Goal: Transaction & Acquisition: Register for event/course

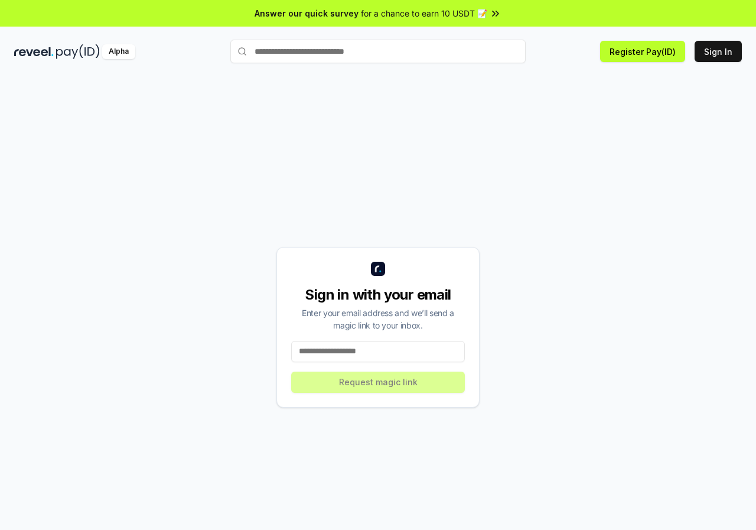
click at [410, 348] on input at bounding box center [378, 351] width 174 height 21
click at [613, 183] on div "Sign in with your email Enter your email address and we’ll send a magic link to…" at bounding box center [377, 326] width 727 height 473
click at [407, 342] on input at bounding box center [378, 351] width 174 height 21
click at [406, 347] on input at bounding box center [378, 351] width 174 height 21
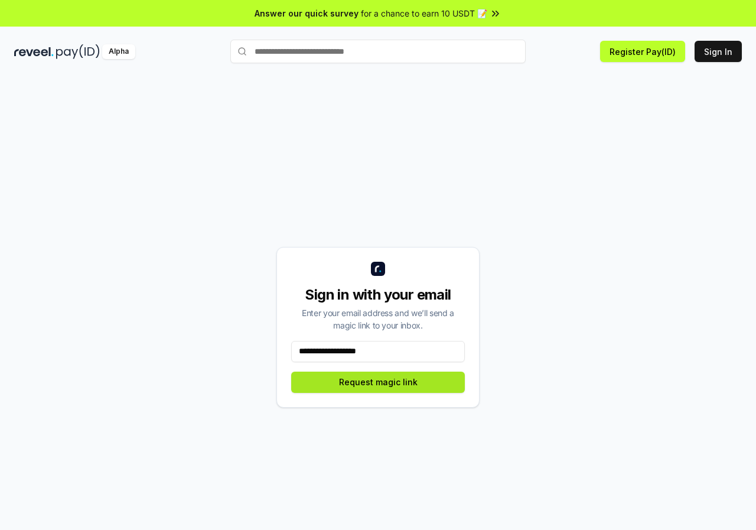
type input "**********"
click at [426, 381] on button "Request magic link" at bounding box center [378, 381] width 174 height 21
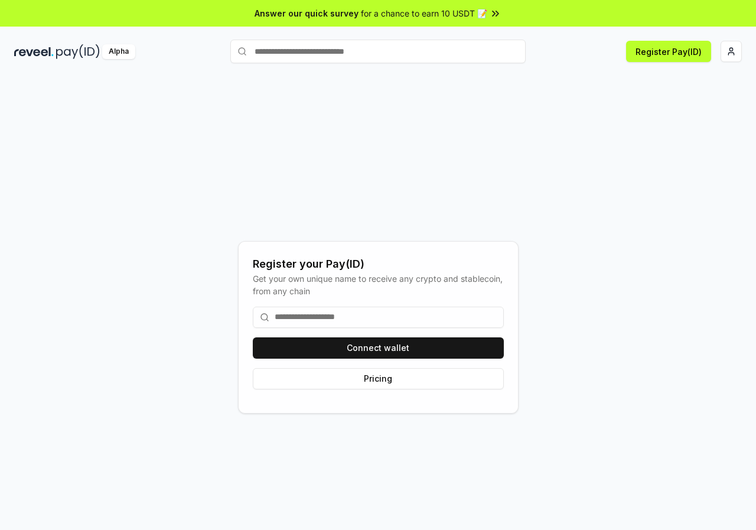
click at [357, 321] on input at bounding box center [378, 316] width 251 height 21
click at [357, 316] on input at bounding box center [378, 316] width 251 height 21
click at [350, 313] on input at bounding box center [378, 316] width 251 height 21
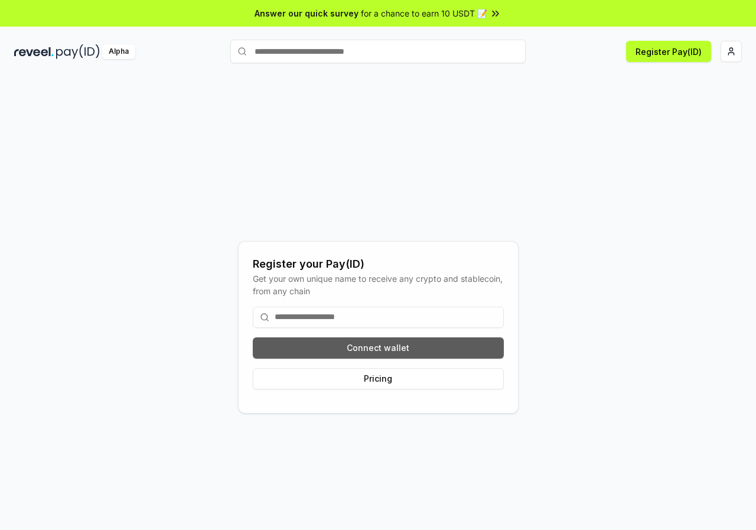
click at [435, 346] on button "Connect wallet" at bounding box center [378, 347] width 251 height 21
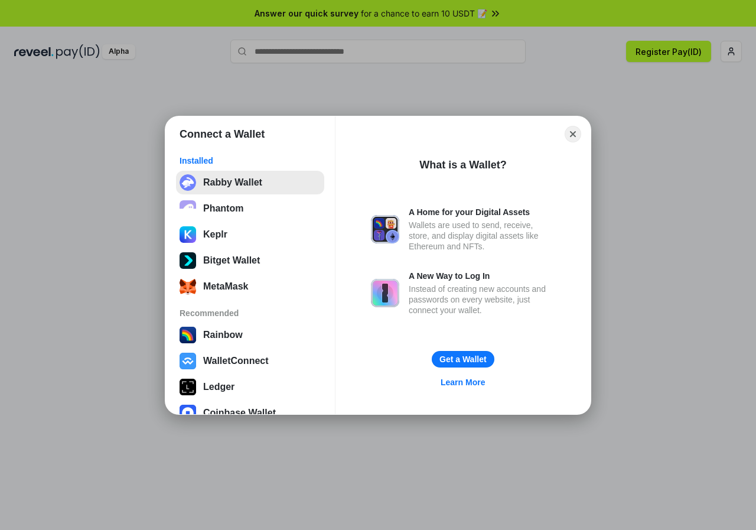
click at [227, 178] on button "Rabby Wallet" at bounding box center [250, 183] width 148 height 24
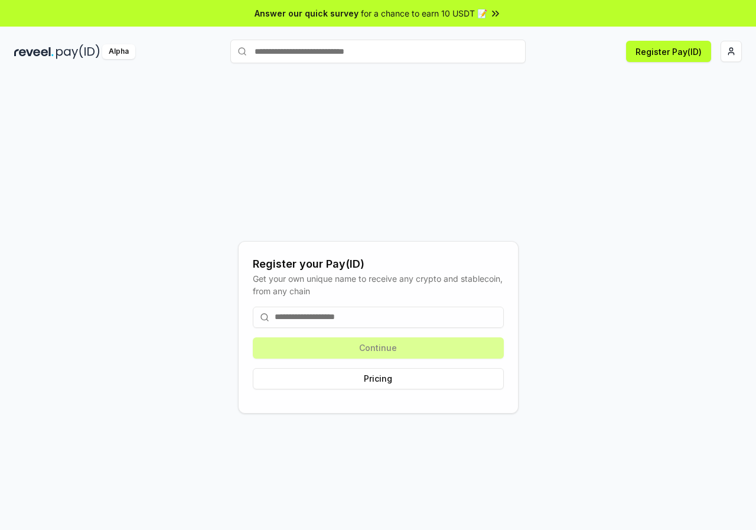
click at [561, 210] on div "Register your Pay(ID) Get your own unique name to receive any crypto and stable…" at bounding box center [377, 326] width 727 height 473
click at [389, 320] on input at bounding box center [378, 316] width 251 height 21
click at [388, 350] on div "Continue Pricing" at bounding box center [378, 348] width 251 height 102
click at [387, 378] on button "Pricing" at bounding box center [378, 378] width 251 height 21
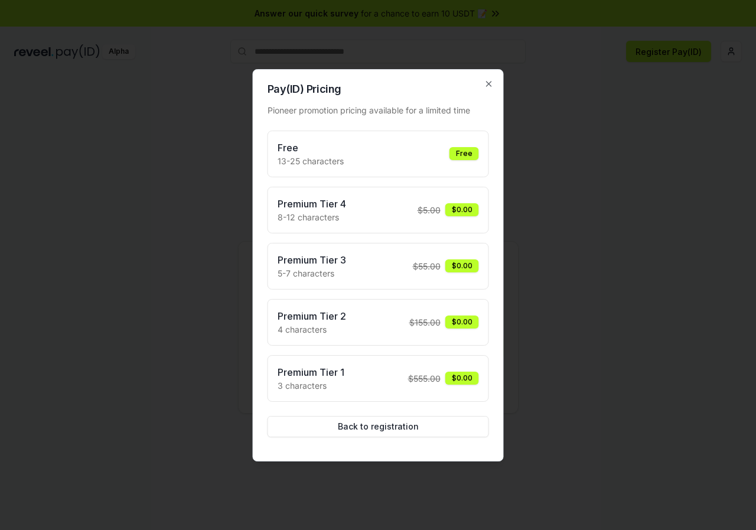
click at [458, 151] on div "Free" at bounding box center [464, 153] width 30 height 13
click at [467, 158] on div "Free" at bounding box center [464, 153] width 30 height 13
click at [448, 227] on div "Premium Tier 4 8-12 characters $ 5.00 $0.00" at bounding box center [377, 210] width 221 height 47
drag, startPoint x: 440, startPoint y: 315, endPoint x: 381, endPoint y: 390, distance: 95.1
click at [439, 316] on div "Premium Tier 2 4 characters $ 155.00 $0.00" at bounding box center [377, 322] width 201 height 27
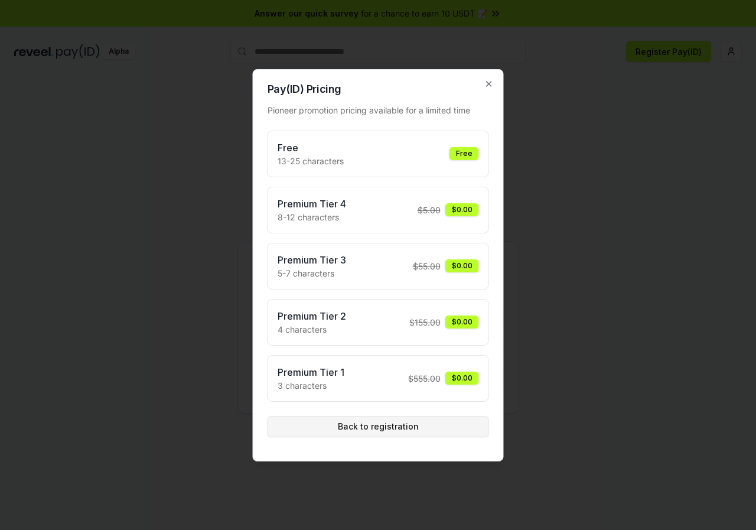
click at [377, 426] on button "Back to registration" at bounding box center [377, 426] width 221 height 21
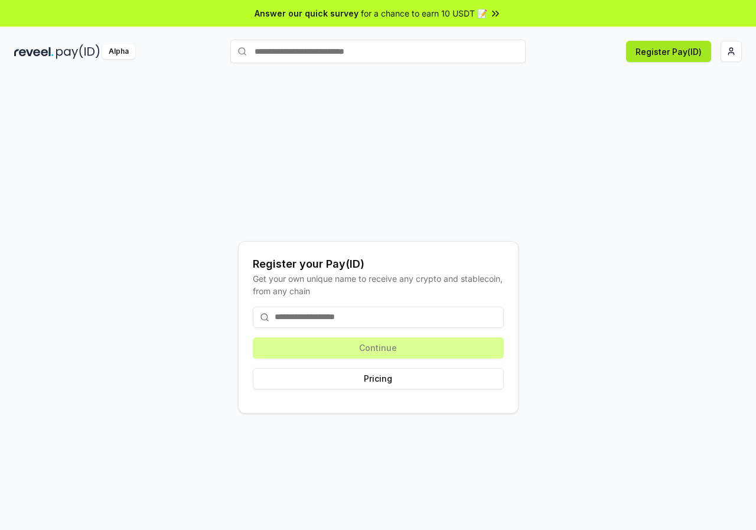
click at [655, 58] on button "Register Pay(ID)" at bounding box center [668, 51] width 85 height 21
